Goal: Complete application form: Complete application form

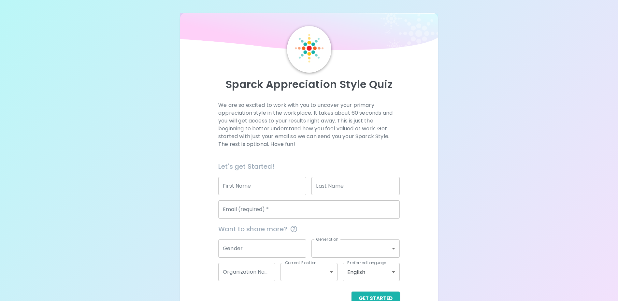
scroll to position [17, 0]
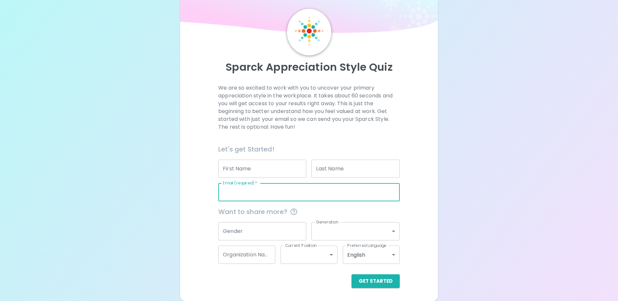
click at [252, 193] on input "Email (required)   *" at bounding box center [308, 192] width 181 height 18
type input "[PERSON_NAME][EMAIL_ADDRESS][PERSON_NAME][DOMAIN_NAME]"
type input "[PERSON_NAME]"
type input "[PERSON_NAME])"
type input "Impact Assessment Agency of [GEOGRAPHIC_DATA] (IAAC)"
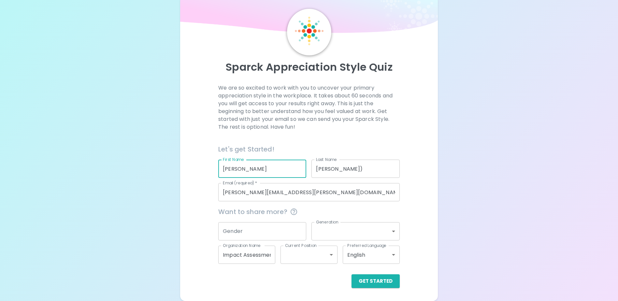
drag, startPoint x: 173, startPoint y: 185, endPoint x: 152, endPoint y: 177, distance: 22.1
click at [152, 180] on div "Sparck Appreciation Style Quiz We are so excited to work with you to uncover yo…" at bounding box center [309, 142] width 618 height 318
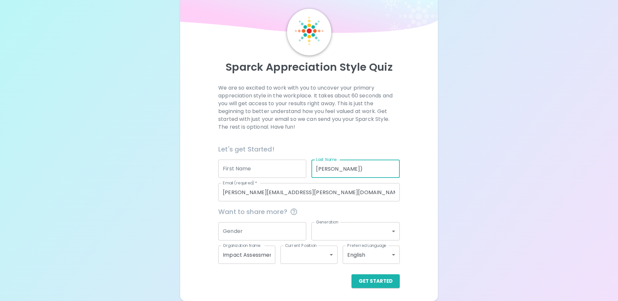
drag, startPoint x: 352, startPoint y: 164, endPoint x: 291, endPoint y: 166, distance: 60.3
click at [291, 166] on div "Let's get Started! First Name First Name Last Name [PERSON_NAME]) Last Name Ema…" at bounding box center [306, 170] width 187 height 63
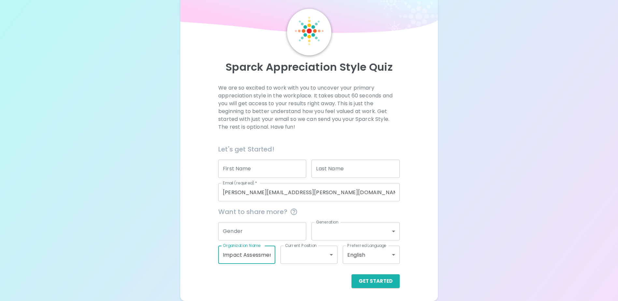
drag, startPoint x: 256, startPoint y: 258, endPoint x: 185, endPoint y: 257, distance: 71.0
click at [185, 257] on div "Sparck Appreciation Style Quiz We are so excited to work with you to uncover yo…" at bounding box center [308, 148] width 257 height 305
type input ")"
click at [202, 234] on div "We are so excited to work with you to uncover your primary appreciation style i…" at bounding box center [309, 186] width 242 height 204
click at [368, 278] on button "Get Started" at bounding box center [375, 281] width 48 height 14
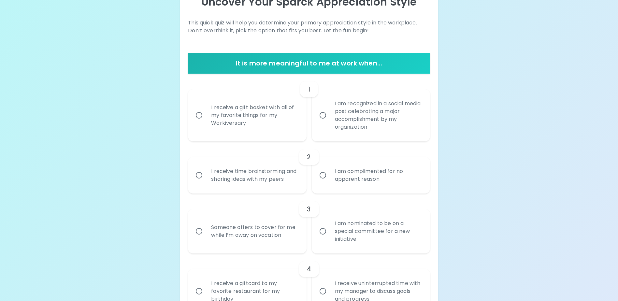
scroll to position [115, 0]
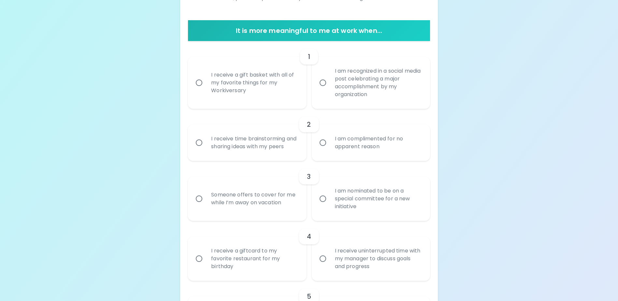
click at [273, 87] on div "I receive a gift basket with all of my favorite things for my Workiversary" at bounding box center [254, 82] width 97 height 39
click at [206, 87] on input "I receive a gift basket with all of my favorite things for my Workiversary" at bounding box center [199, 83] width 14 height 14
radio input "true"
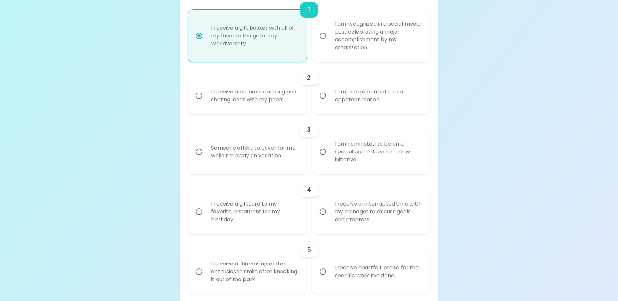
scroll to position [167, 0]
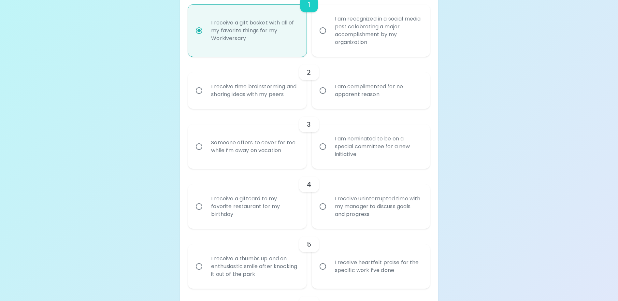
click at [283, 215] on div "I receive a giftcard to my favorite restaurant for my birthday" at bounding box center [254, 206] width 97 height 39
click at [206, 213] on input "I receive a giftcard to my favorite restaurant for my birthday" at bounding box center [199, 207] width 14 height 14
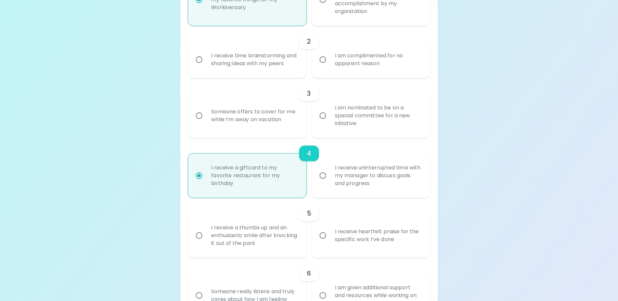
scroll to position [219, 0]
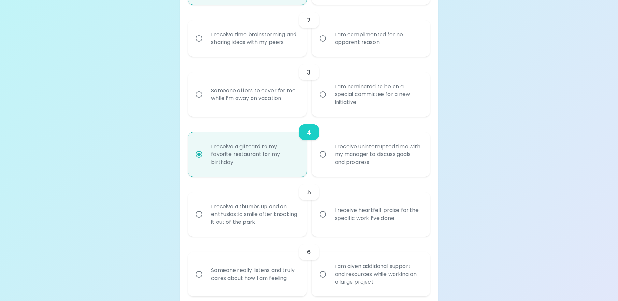
radio input "true"
click at [336, 222] on div "I receive heartfelt praise for the specific work I’ve done" at bounding box center [378, 214] width 97 height 31
click at [330, 221] on input "I receive heartfelt praise for the specific work I’ve done" at bounding box center [323, 214] width 14 height 14
radio input "false"
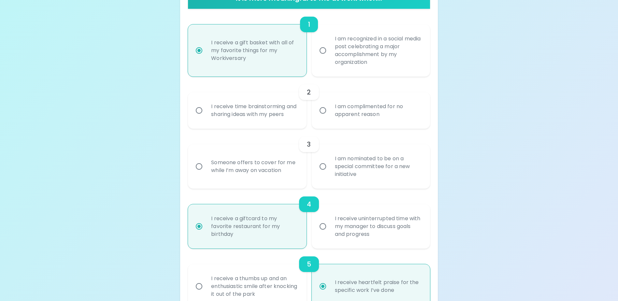
scroll to position [141, 0]
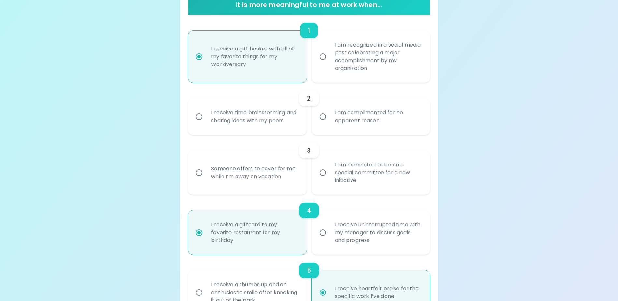
radio input "true"
click at [358, 125] on div "I am complimented for no apparent reason" at bounding box center [378, 116] width 97 height 31
click at [330, 123] on input "I am complimented for no apparent reason" at bounding box center [323, 117] width 14 height 14
radio input "false"
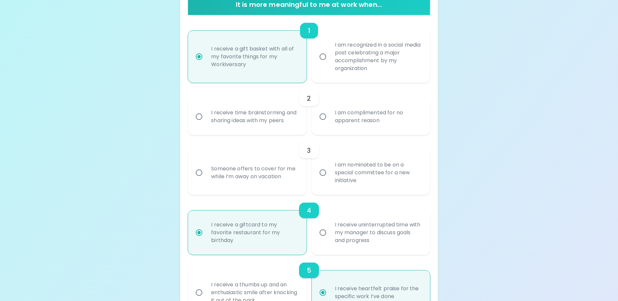
radio input "false"
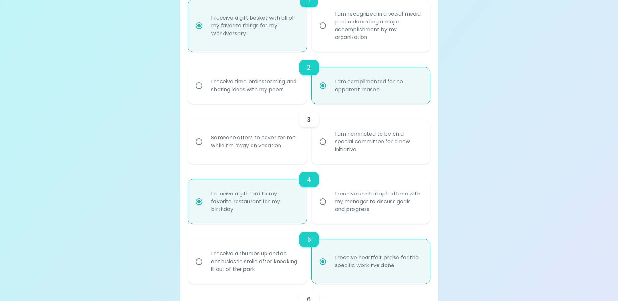
scroll to position [193, 0]
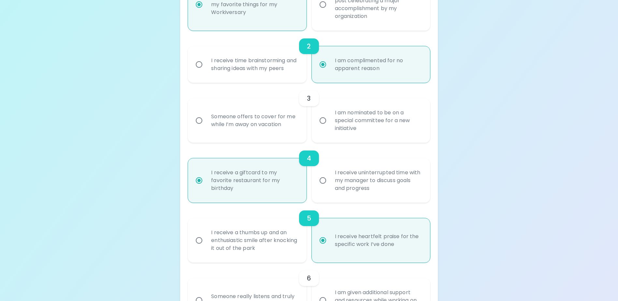
radio input "true"
click at [358, 136] on div "I am nominated to be on a special committee for a new initiative" at bounding box center [378, 120] width 97 height 39
click at [330, 127] on input "I am nominated to be on a special committee for a new initiative" at bounding box center [323, 121] width 14 height 14
radio input "false"
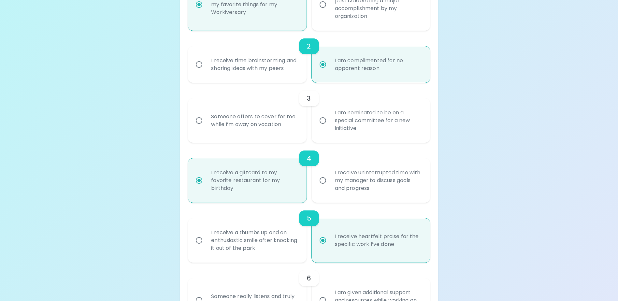
radio input "false"
radio input "true"
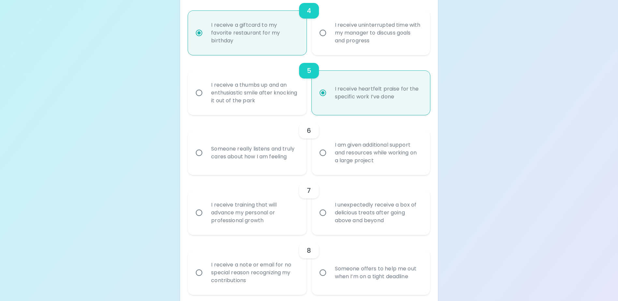
scroll to position [343, 0]
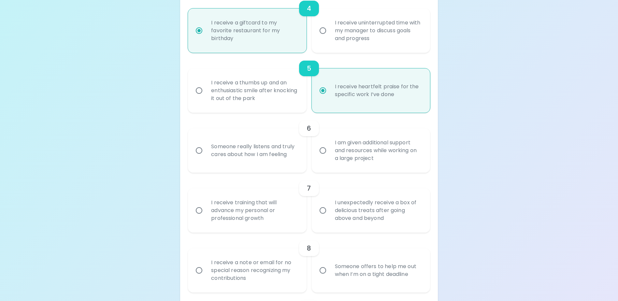
radio input "true"
click at [288, 166] on div "Someone really listens and truly cares about how I am feeling" at bounding box center [254, 150] width 97 height 31
click at [206, 157] on input "Someone really listens and truly cares about how I am feeling" at bounding box center [199, 151] width 14 height 14
radio input "false"
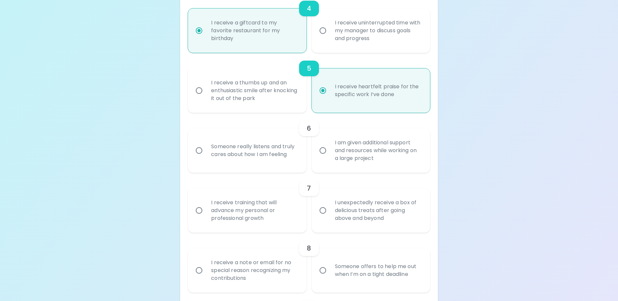
radio input "false"
radio input "true"
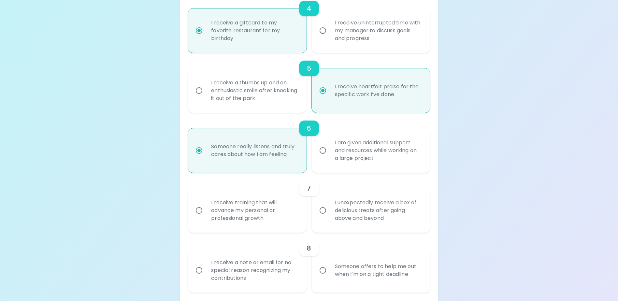
scroll to position [395, 0]
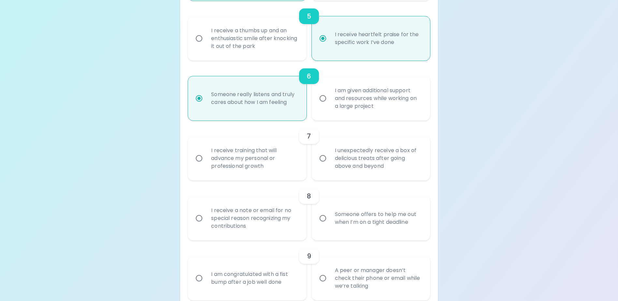
radio input "true"
click at [286, 177] on div "I receive training that will advance my personal or professional growth" at bounding box center [254, 158] width 97 height 39
click at [206, 165] on input "I receive training that will advance my personal or professional growth" at bounding box center [199, 158] width 14 height 14
radio input "false"
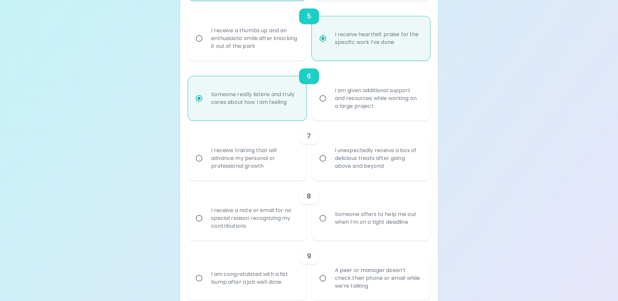
radio input "false"
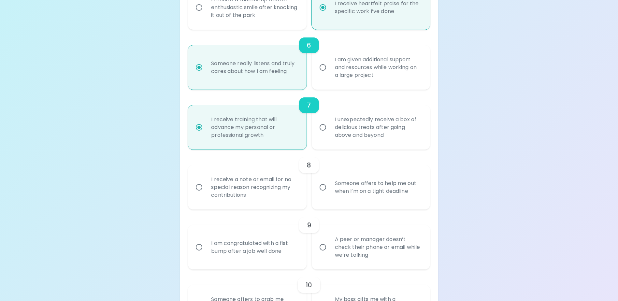
scroll to position [447, 0]
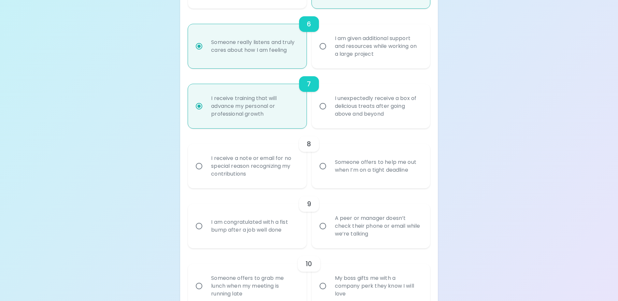
radio input "true"
click at [286, 177] on div "I receive a note or email for no special reason recognizing my contributions" at bounding box center [254, 166] width 97 height 39
click at [206, 173] on input "I receive a note or email for no special reason recognizing my contributions" at bounding box center [199, 166] width 14 height 14
radio input "false"
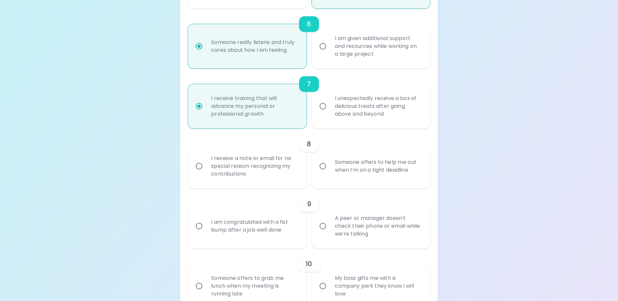
radio input "false"
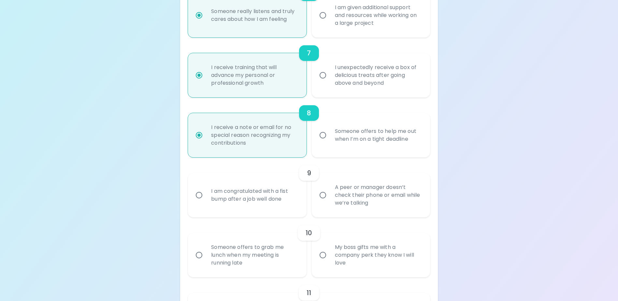
scroll to position [499, 0]
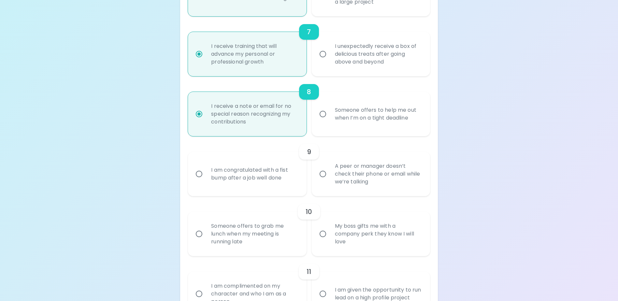
radio input "true"
click at [352, 188] on div "A peer or manager doesn’t check their phone or email while we’re talking" at bounding box center [378, 173] width 97 height 39
click at [330, 181] on input "A peer or manager doesn’t check their phone or email while we’re talking" at bounding box center [323, 174] width 14 height 14
radio input "false"
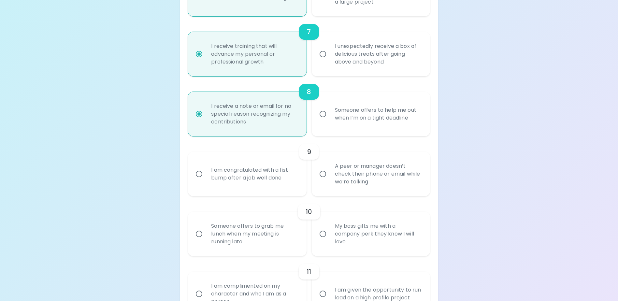
radio input "false"
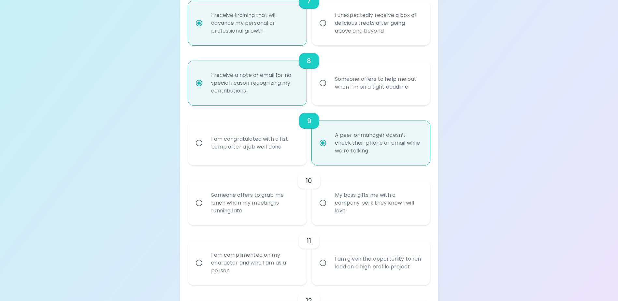
scroll to position [551, 0]
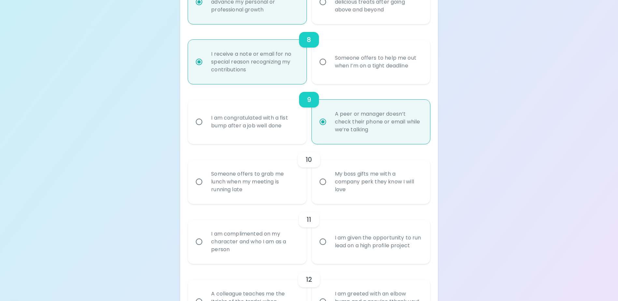
radio input "true"
click at [343, 201] on div "My boss gifts me with a company perk they know I will love" at bounding box center [378, 181] width 97 height 39
click at [330, 189] on input "My boss gifts me with a company perk they know I will love" at bounding box center [323, 182] width 14 height 14
radio input "false"
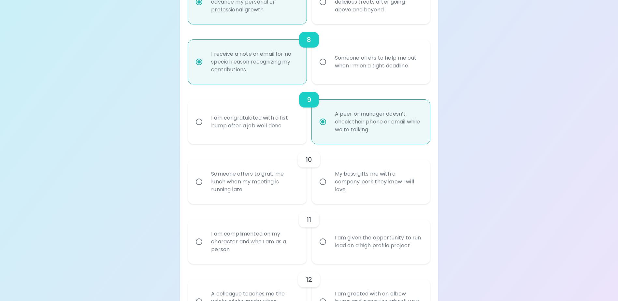
radio input "false"
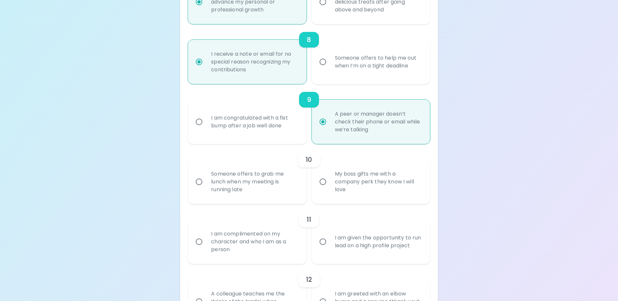
radio input "false"
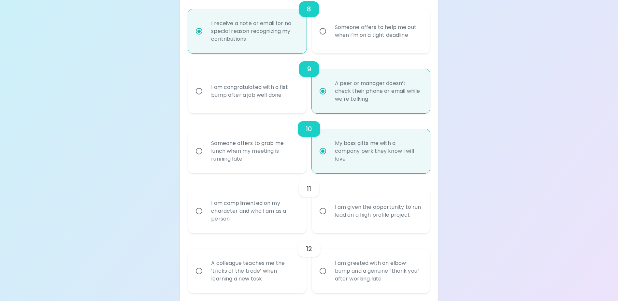
scroll to position [603, 0]
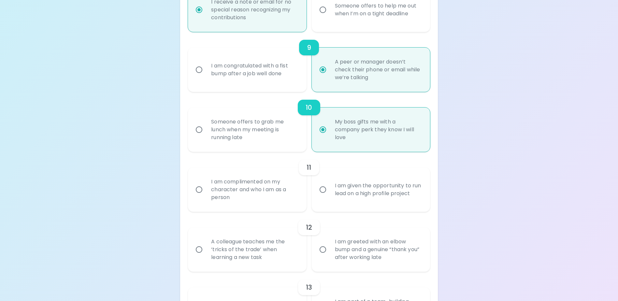
radio input "true"
click at [284, 209] on div "I am complimented on my character and who I am as a person" at bounding box center [254, 189] width 97 height 39
click at [206, 196] on input "I am complimented on my character and who I am as a person" at bounding box center [199, 190] width 14 height 14
radio input "false"
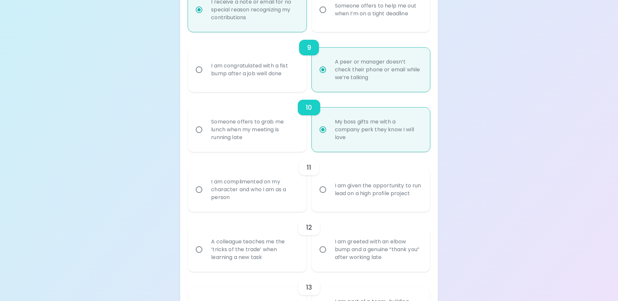
radio input "false"
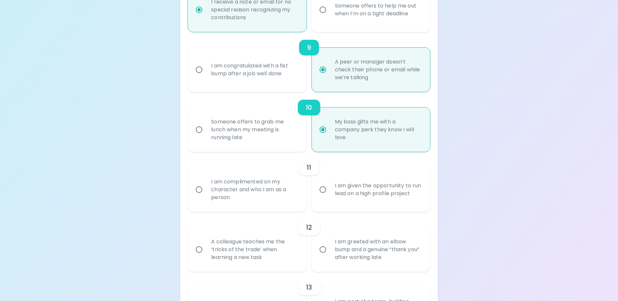
radio input "false"
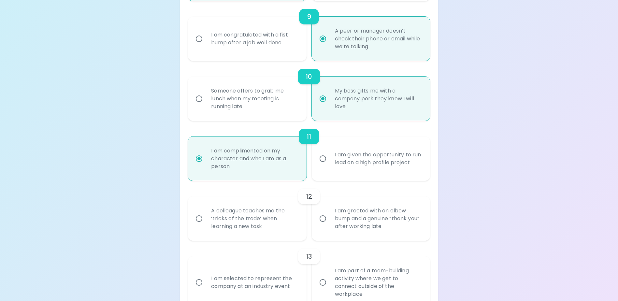
scroll to position [656, 0]
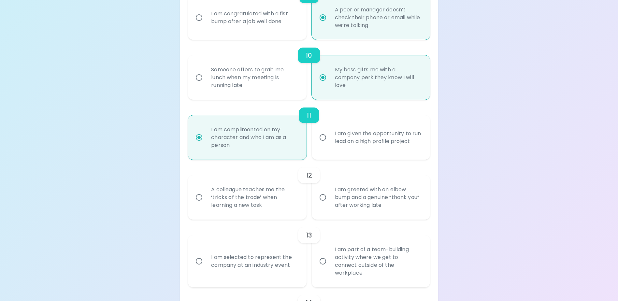
radio input "true"
click at [283, 209] on div "A colleague teaches me the ‘tricks of the trade’ when learning a new task" at bounding box center [254, 197] width 97 height 39
click at [206, 204] on input "A colleague teaches me the ‘tricks of the trade’ when learning a new task" at bounding box center [199, 198] width 14 height 14
radio input "false"
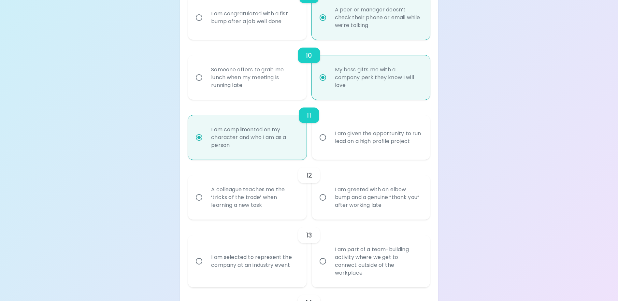
radio input "false"
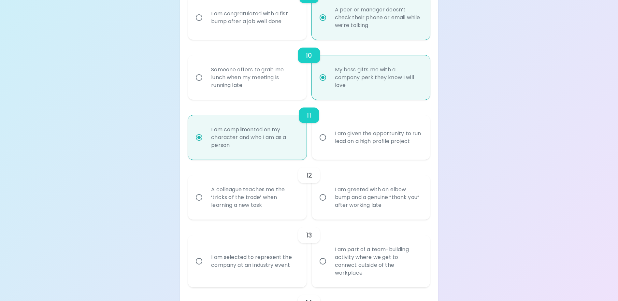
radio input "false"
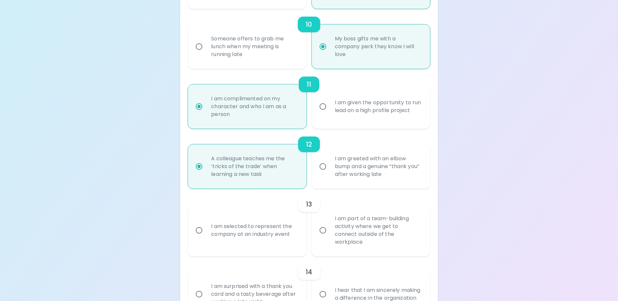
scroll to position [708, 0]
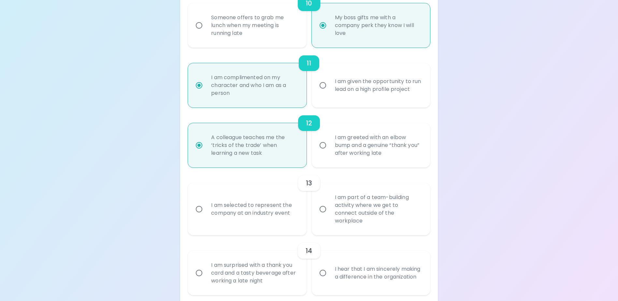
radio input "true"
click at [246, 218] on div "I am selected to represent the company at an industry event" at bounding box center [254, 208] width 97 height 31
click at [206, 216] on input "I am selected to represent the company at an industry event" at bounding box center [199, 209] width 14 height 14
radio input "false"
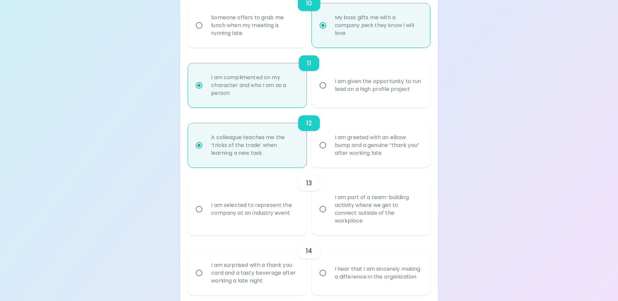
radio input "false"
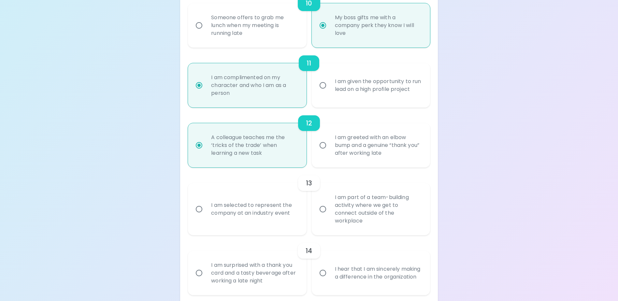
radio input "false"
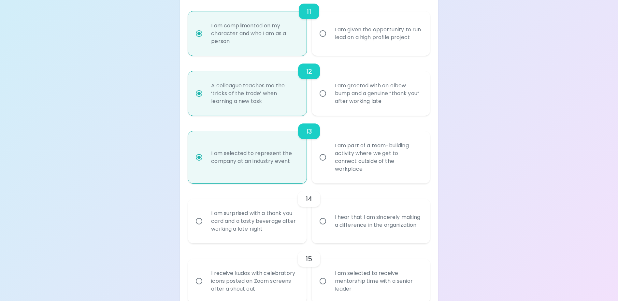
scroll to position [760, 0]
radio input "true"
click at [369, 224] on div "I hear that I am sincerely making a difference in the organization" at bounding box center [378, 220] width 97 height 31
click at [330, 224] on input "I hear that I am sincerely making a difference in the organization" at bounding box center [323, 221] width 14 height 14
radio input "false"
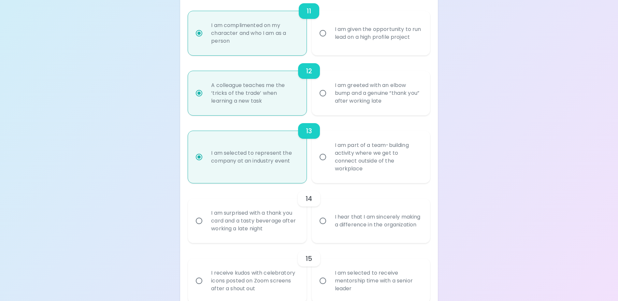
radio input "false"
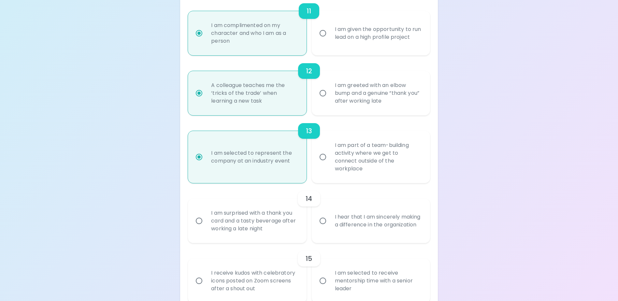
radio input "false"
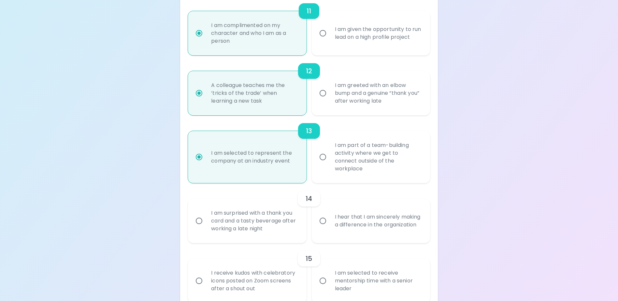
radio input "false"
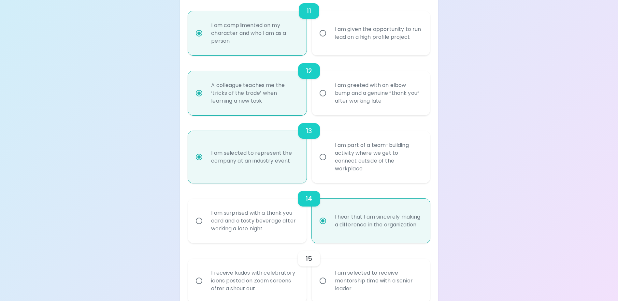
scroll to position [794, 0]
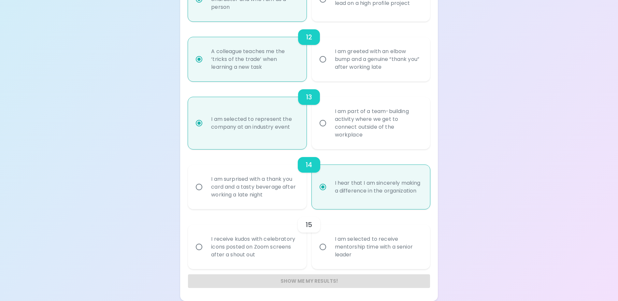
radio input "true"
click at [269, 252] on div "I receive kudos with celebratory icons posted on Zoom screens after a shout out" at bounding box center [254, 246] width 97 height 39
click at [206, 252] on input "I receive kudos with celebratory icons posted on Zoom screens after a shout out" at bounding box center [199, 247] width 14 height 14
radio input "false"
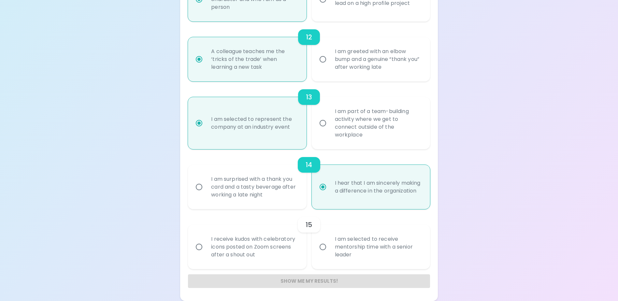
radio input "false"
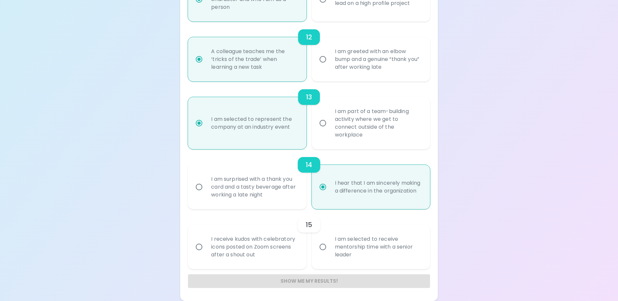
radio input "false"
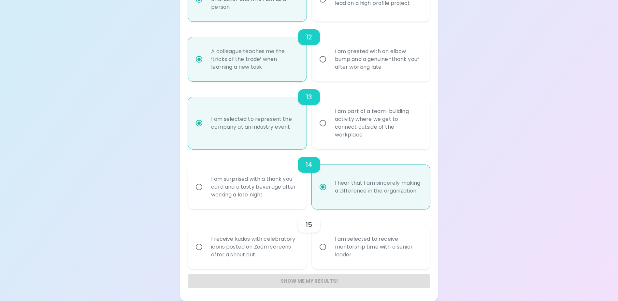
radio input "false"
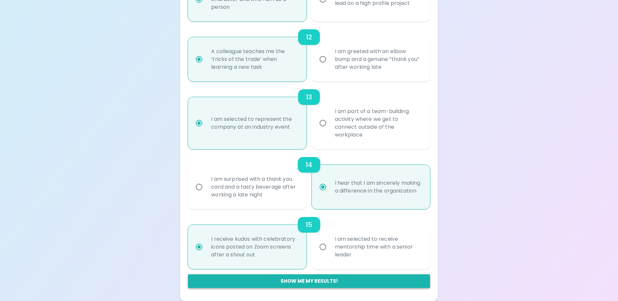
radio input "true"
click at [300, 282] on button "Show me my results!" at bounding box center [309, 281] width 242 height 14
radio input "false"
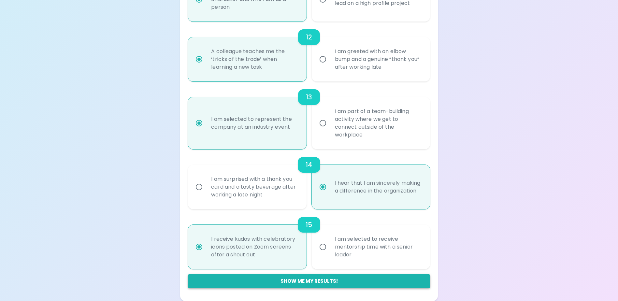
radio input "false"
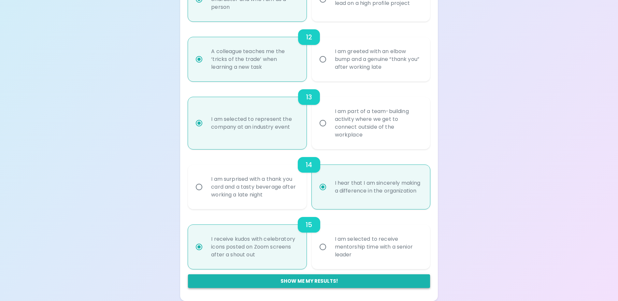
radio input "false"
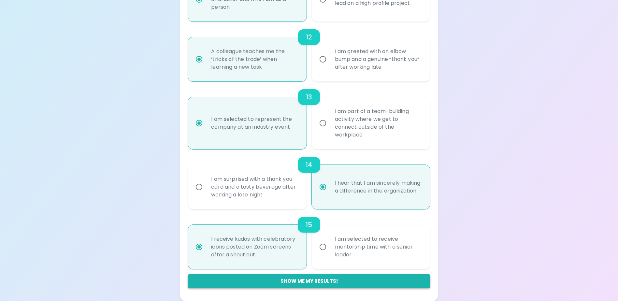
radio input "false"
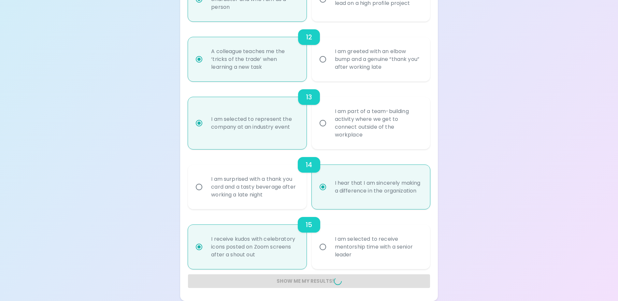
radio input "false"
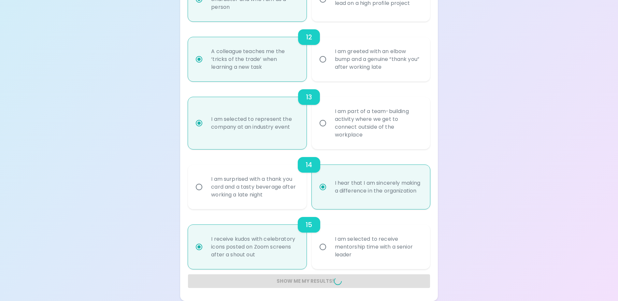
radio input "false"
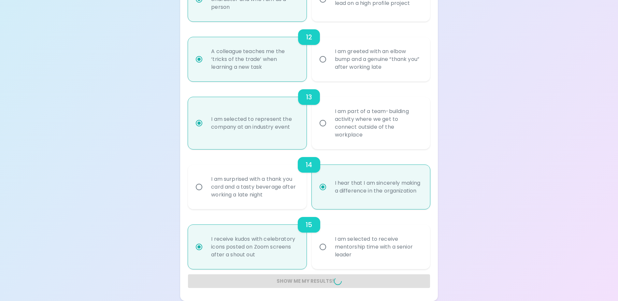
radio input "false"
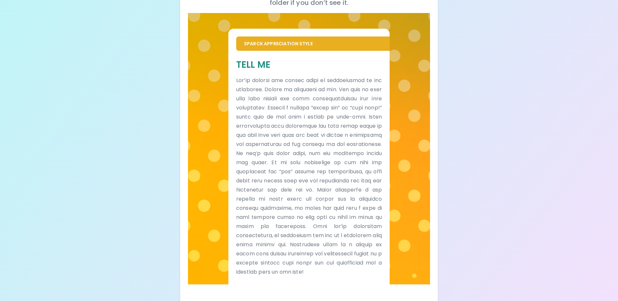
scroll to position [119, 0]
